Goal: Task Accomplishment & Management: Use online tool/utility

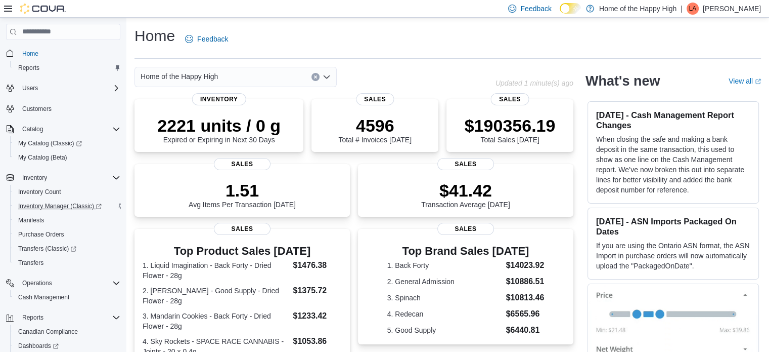
scroll to position [73, 0]
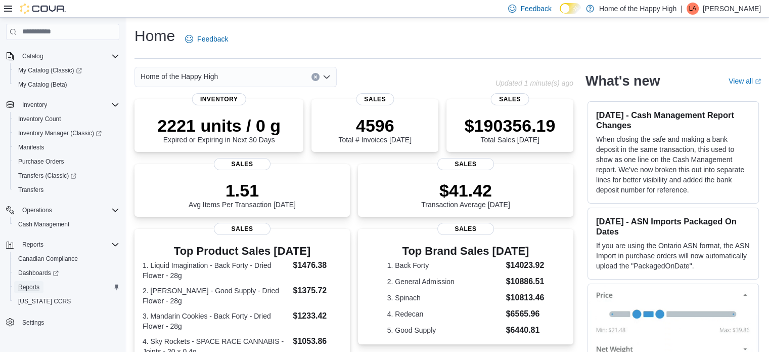
click at [26, 285] on span "Reports" at bounding box center [28, 287] width 21 height 8
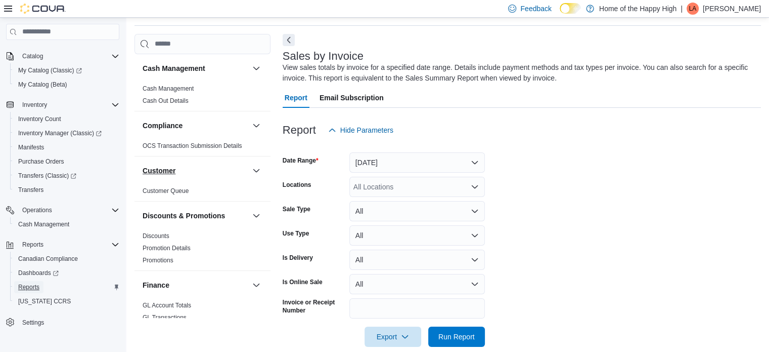
scroll to position [34, 0]
click at [361, 155] on button "Yesterday" at bounding box center [418, 161] width 136 height 20
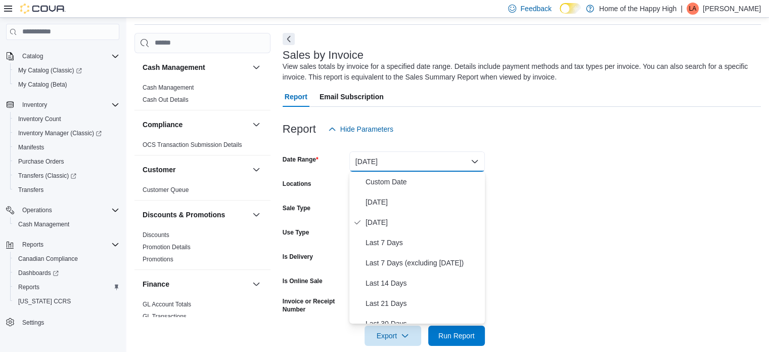
click at [520, 97] on div "Report Email Subscription" at bounding box center [522, 97] width 479 height 20
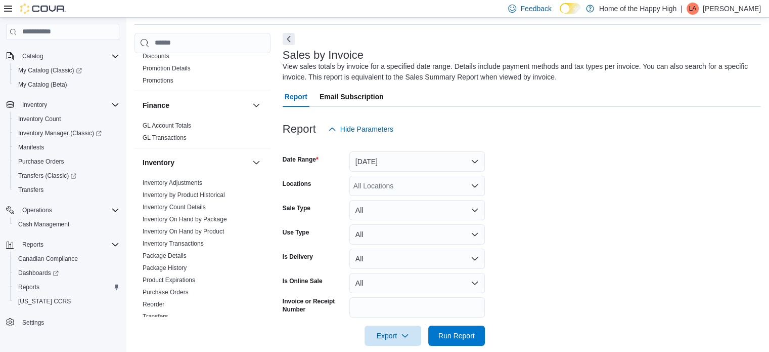
scroll to position [253, 0]
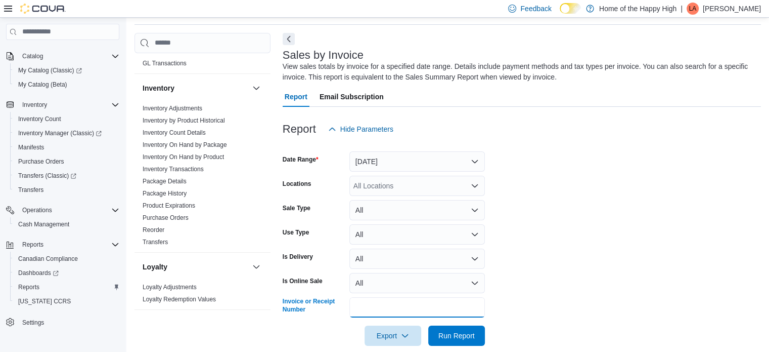
click at [355, 313] on input "Invoice or Receipt Number" at bounding box center [418, 307] width 136 height 20
click at [372, 163] on button "Yesterday" at bounding box center [418, 161] width 136 height 20
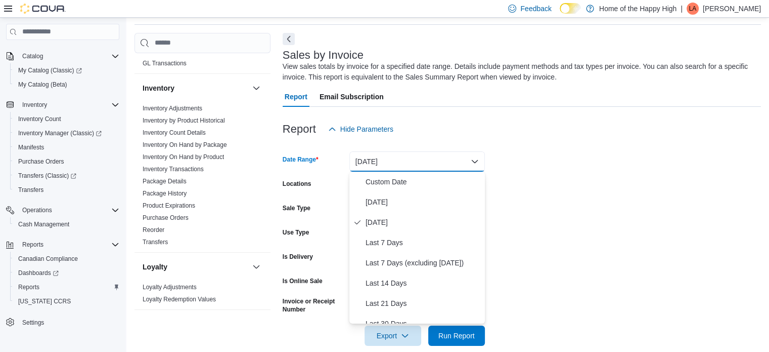
click at [372, 163] on button "Yesterday" at bounding box center [418, 161] width 136 height 20
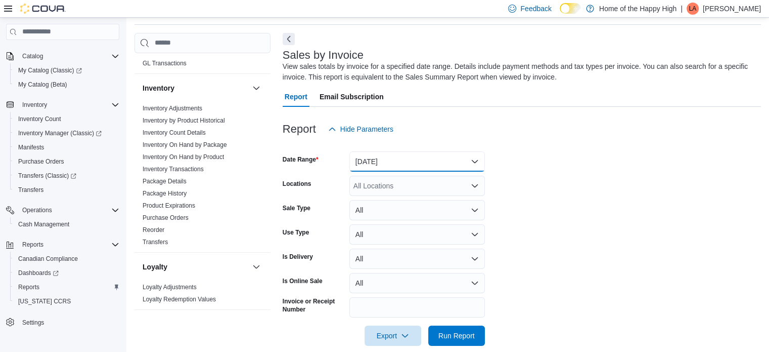
click at [379, 156] on button "Yesterday" at bounding box center [418, 161] width 136 height 20
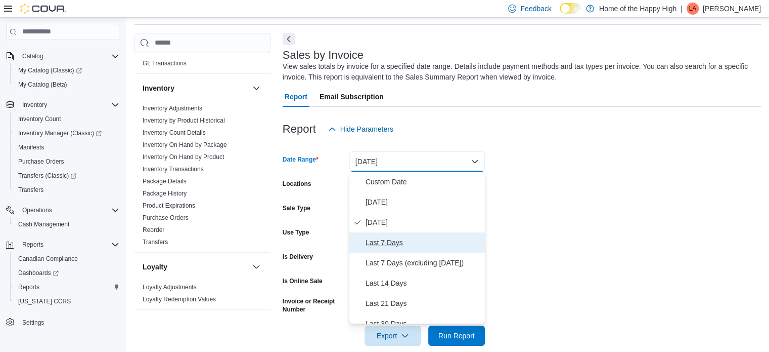
click at [401, 241] on span "Last 7 Days" at bounding box center [423, 242] width 115 height 12
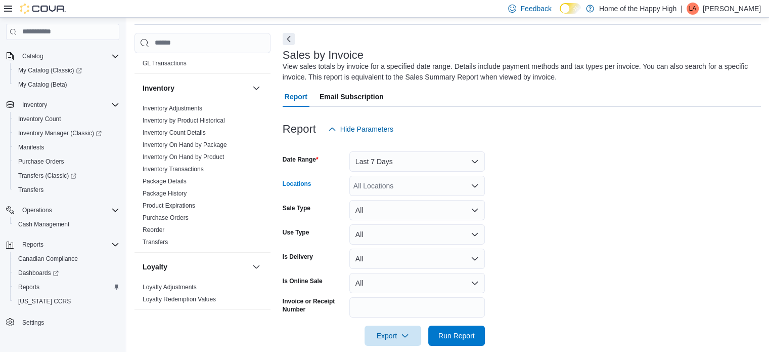
click at [395, 176] on div "All Locations" at bounding box center [418, 186] width 136 height 20
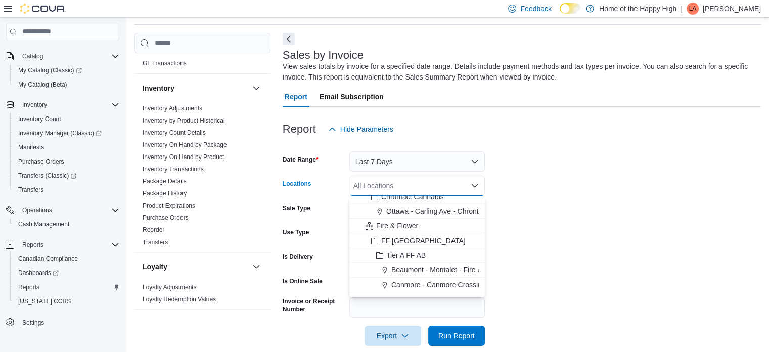
scroll to position [0, 0]
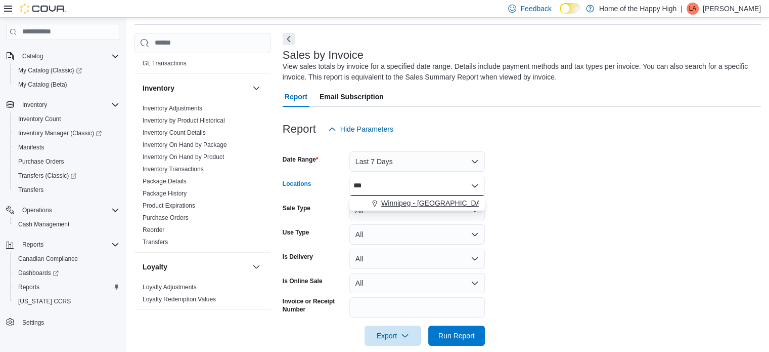
type input "***"
click at [425, 198] on span "Winnipeg - Polo Park - Garden Variety" at bounding box center [462, 203] width 163 height 10
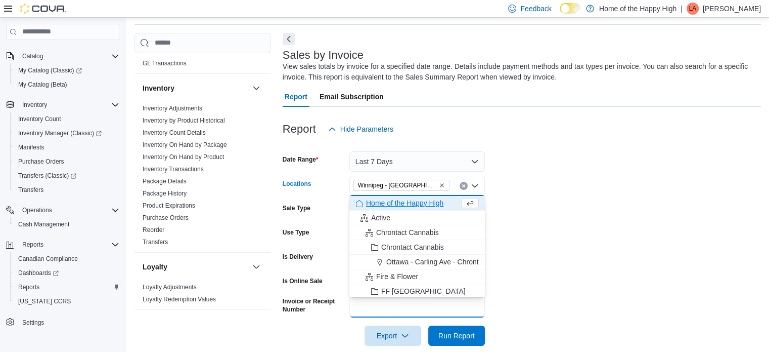
click at [371, 314] on input "Invoice or Receipt Number" at bounding box center [418, 307] width 136 height 20
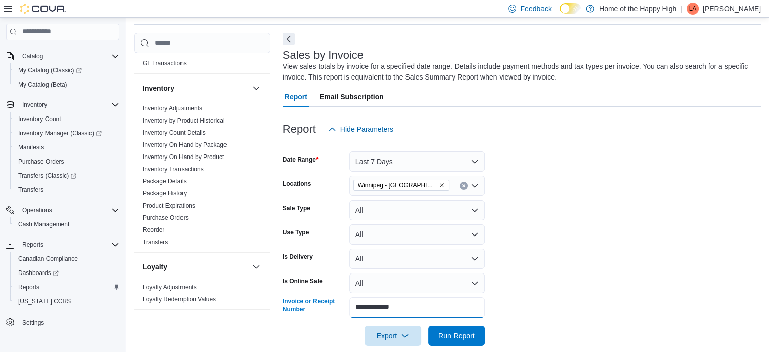
type input "**********"
click at [429, 325] on button "Run Report" at bounding box center [457, 335] width 57 height 20
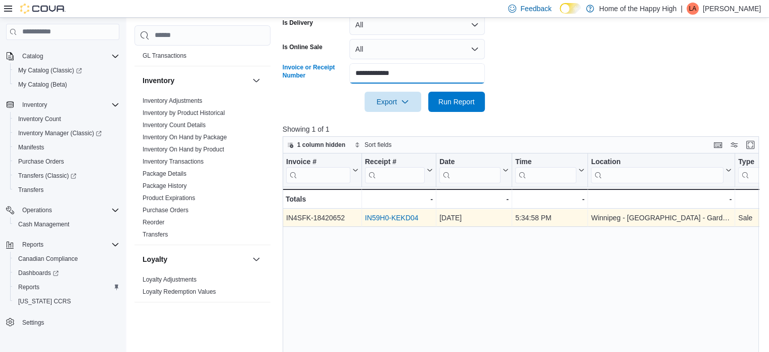
scroll to position [287, 0]
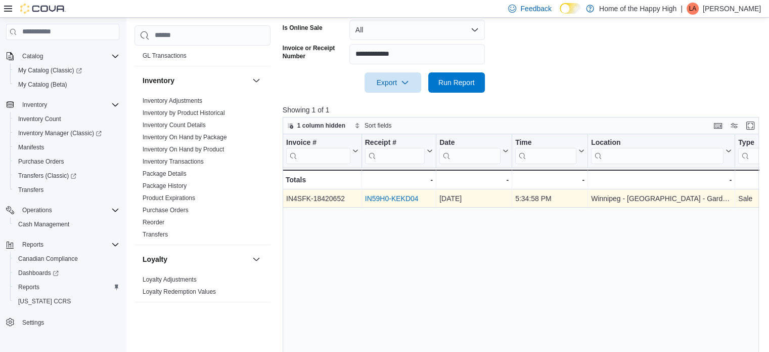
click at [416, 199] on link "IN59H0-KEKD04" at bounding box center [392, 198] width 54 height 8
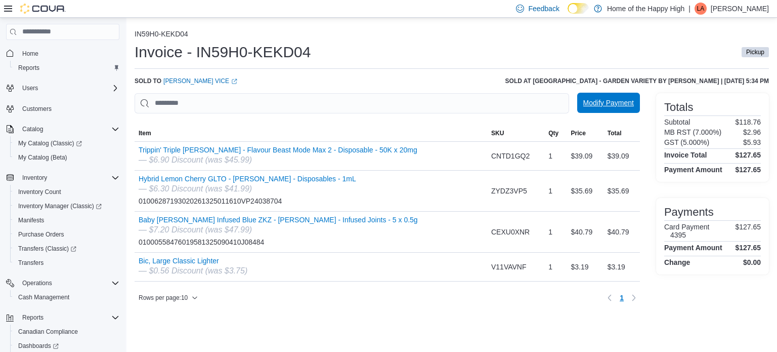
click at [605, 104] on span "Modify Payment" at bounding box center [608, 103] width 51 height 10
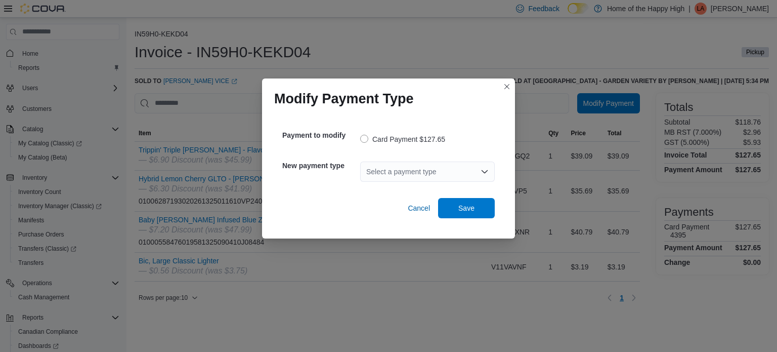
click at [417, 172] on div "Select a payment type" at bounding box center [427, 171] width 135 height 20
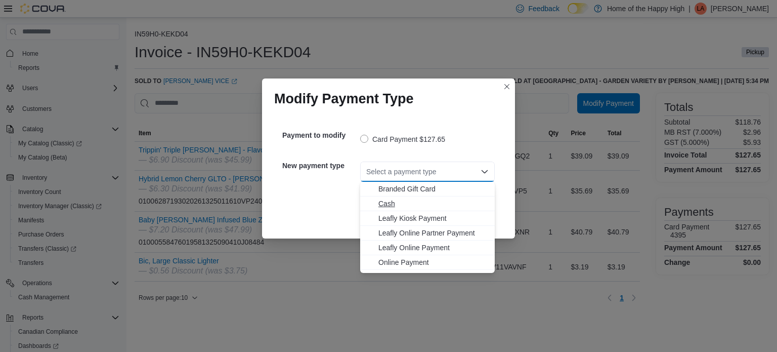
click at [404, 208] on span "Cash" at bounding box center [433, 203] width 110 height 10
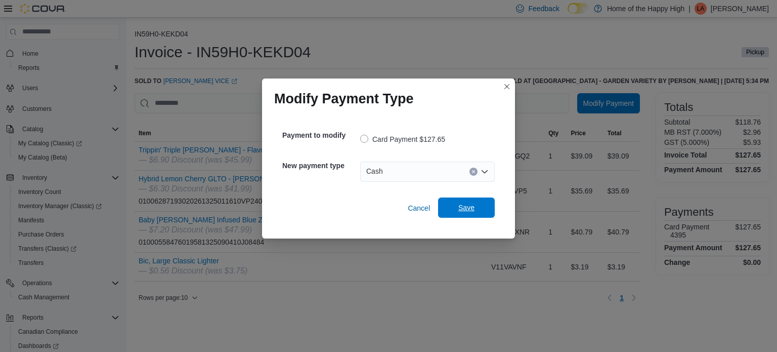
click at [462, 209] on span "Save" at bounding box center [466, 207] width 16 height 10
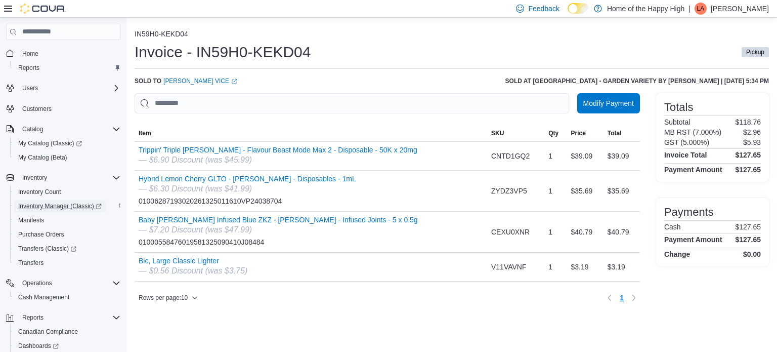
click at [79, 208] on span "Inventory Manager (Classic)" at bounding box center [59, 206] width 83 height 8
